Goal: Transaction & Acquisition: Subscribe to service/newsletter

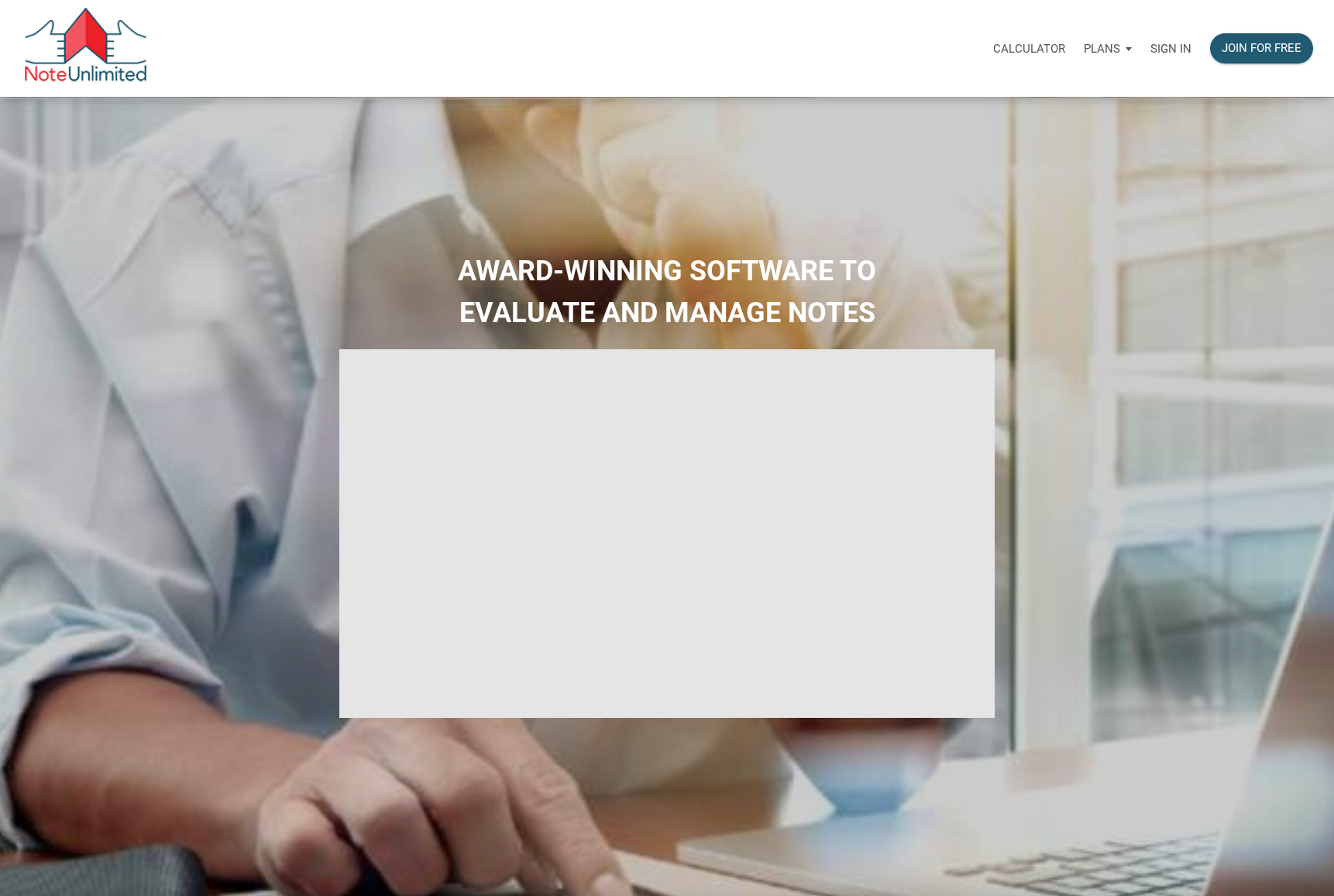
select select
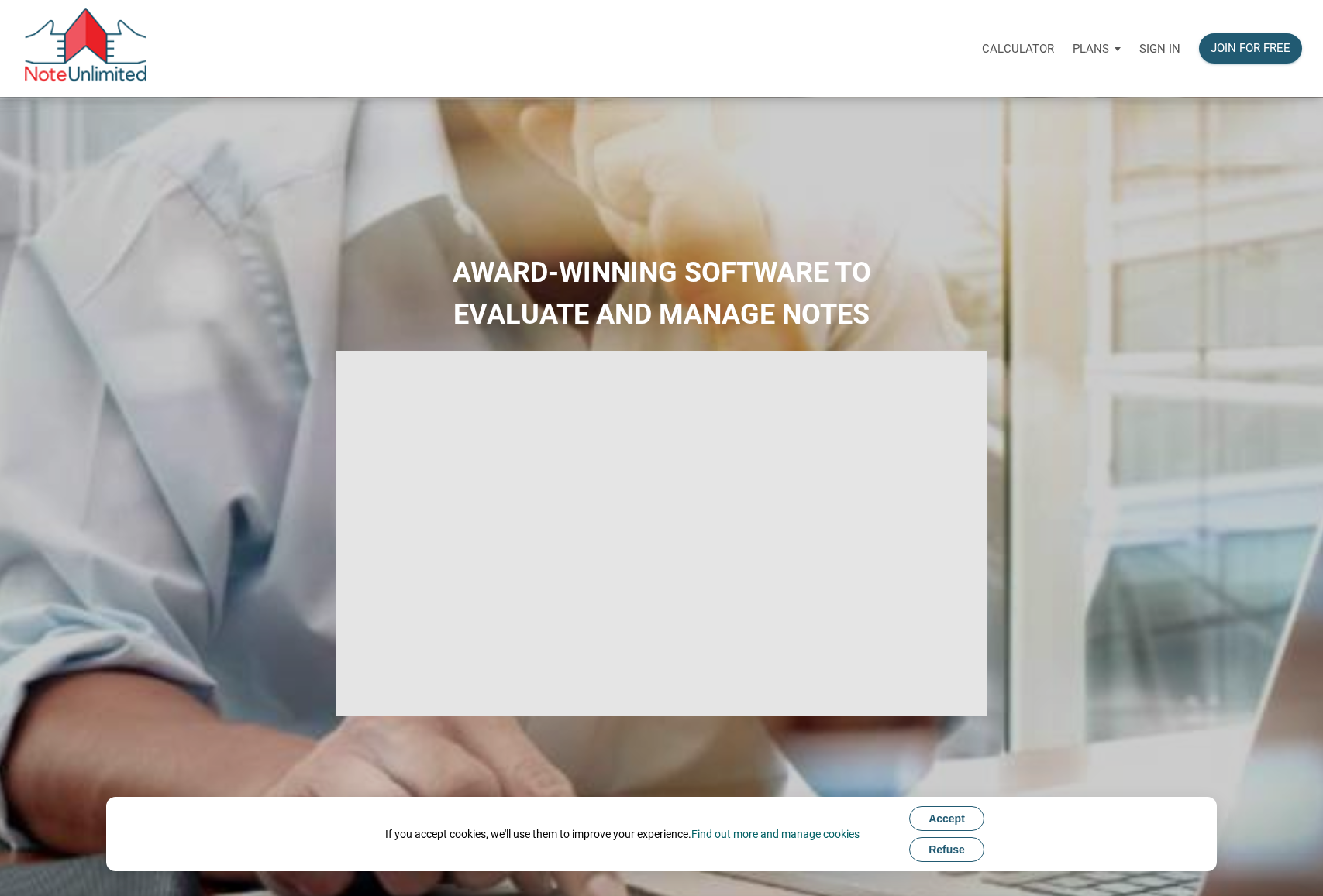
type input "Introduction to new features"
select select
click at [1103, 43] on p "Plans" at bounding box center [1090, 49] width 37 height 14
click at [1066, 86] on link "Personal" at bounding box center [1052, 90] width 147 height 32
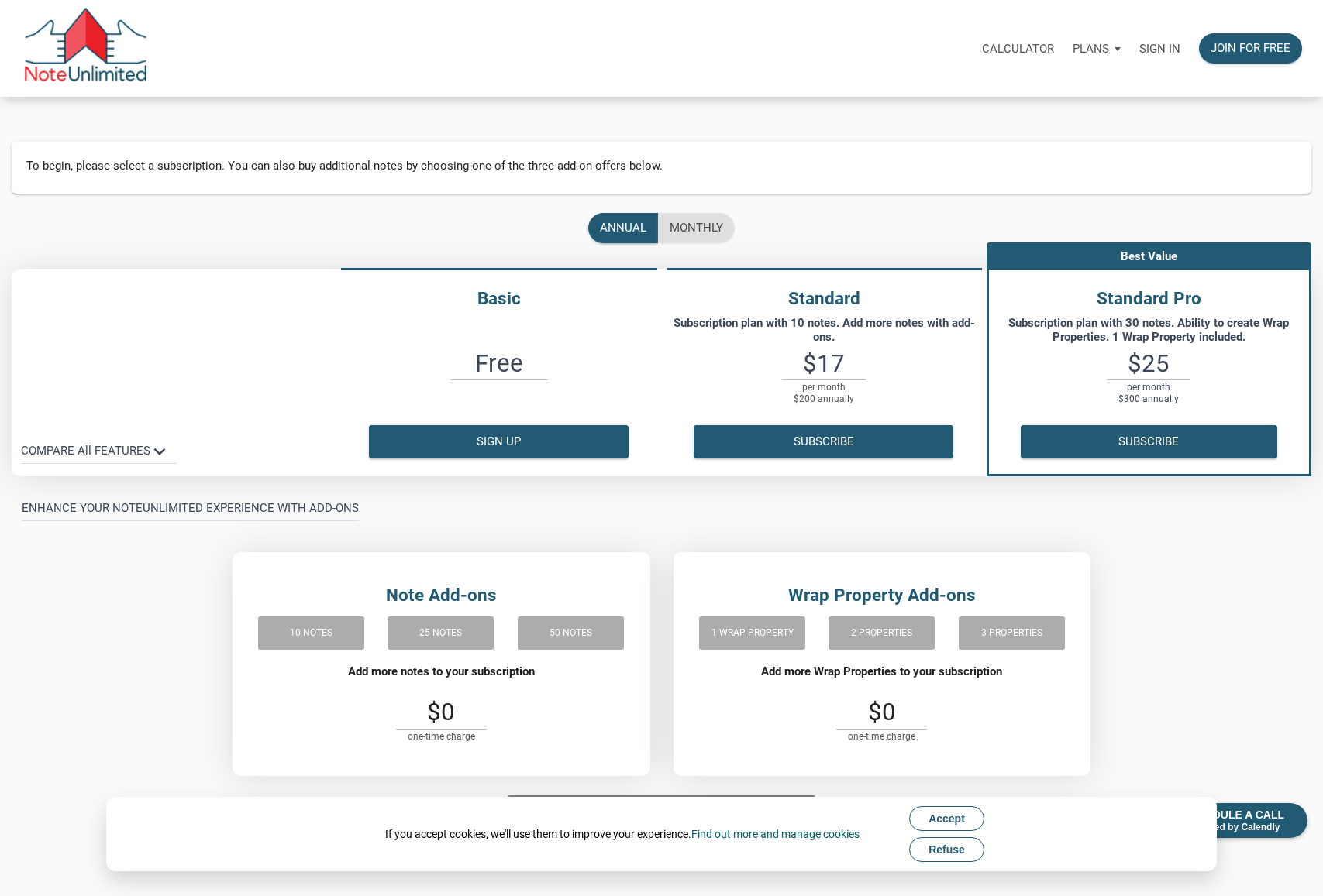
click at [108, 47] on img at bounding box center [86, 48] width 125 height 81
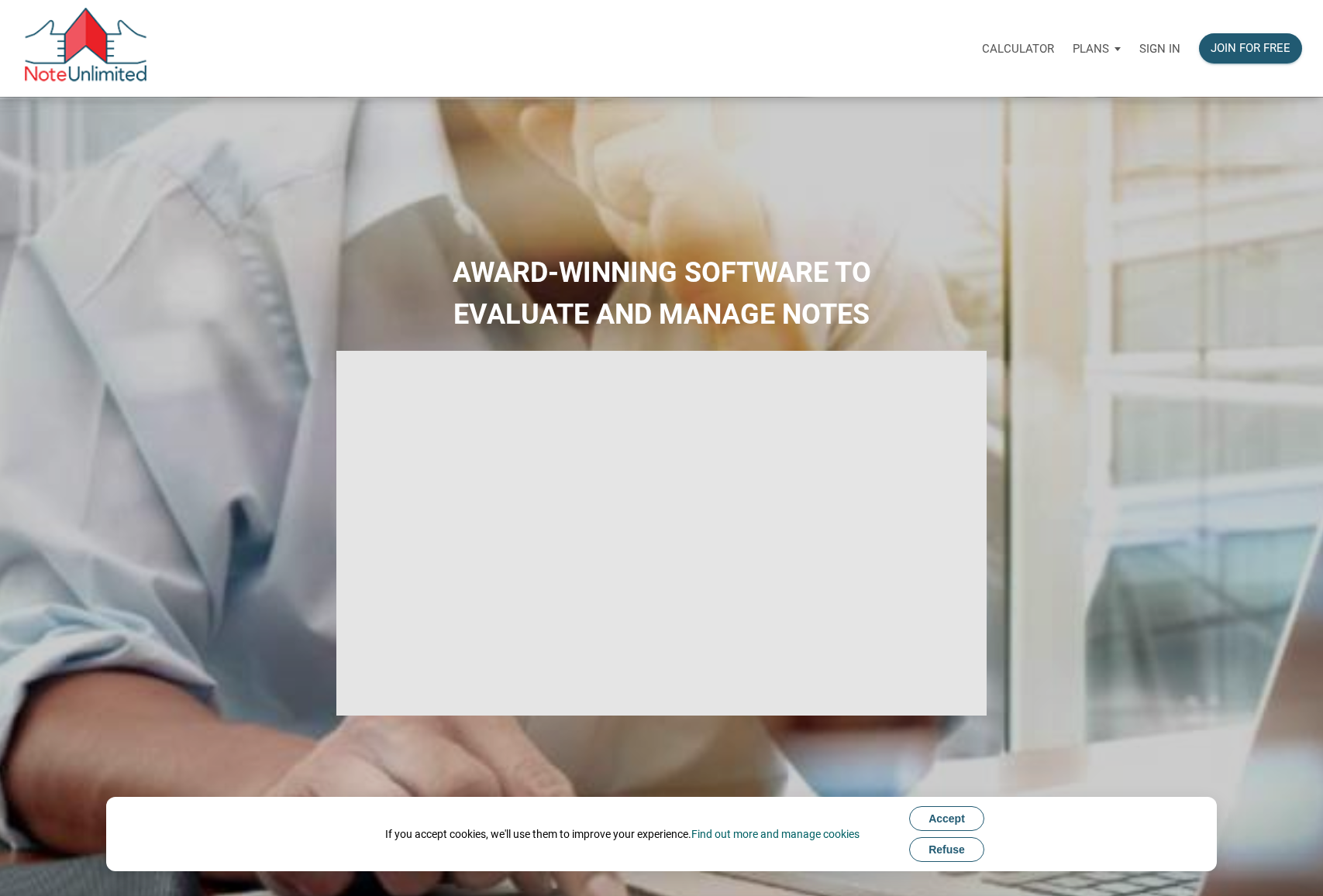
type input "Introduction to new features"
select select
